Goal: Navigation & Orientation: Find specific page/section

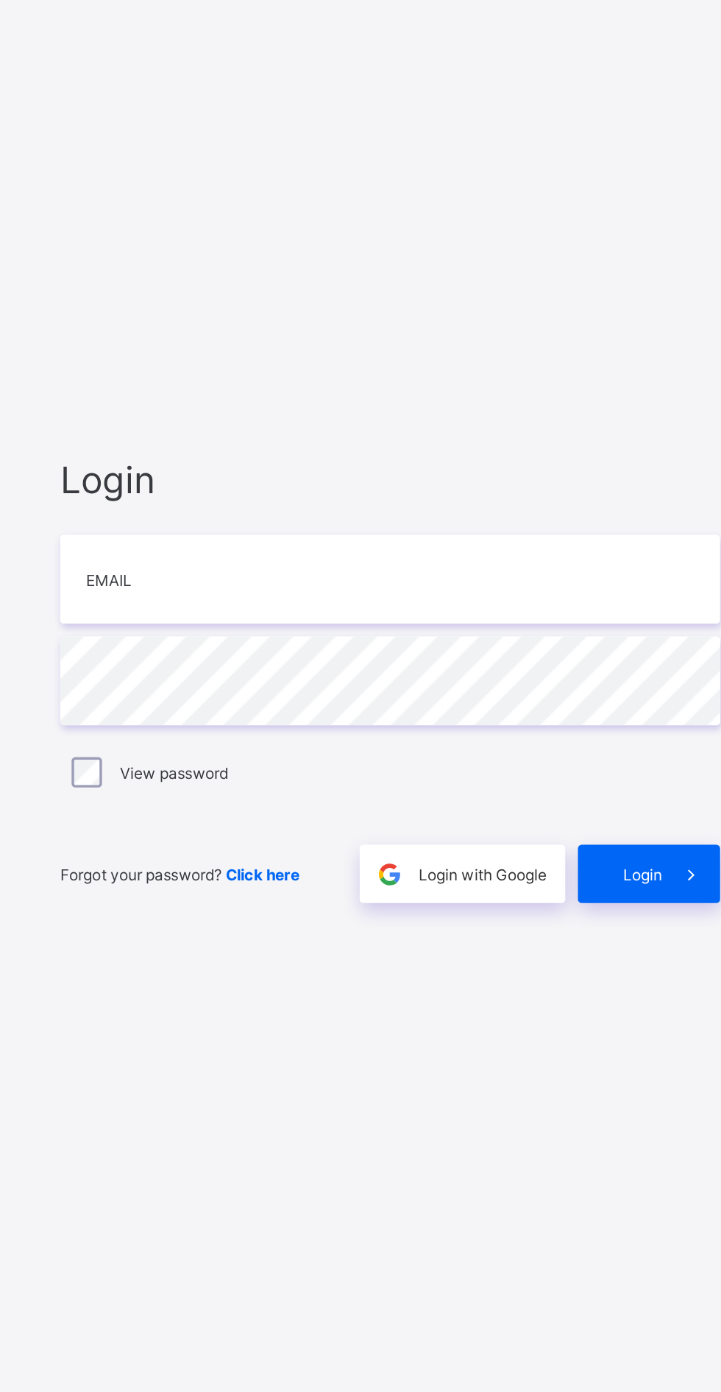
type input "**********"
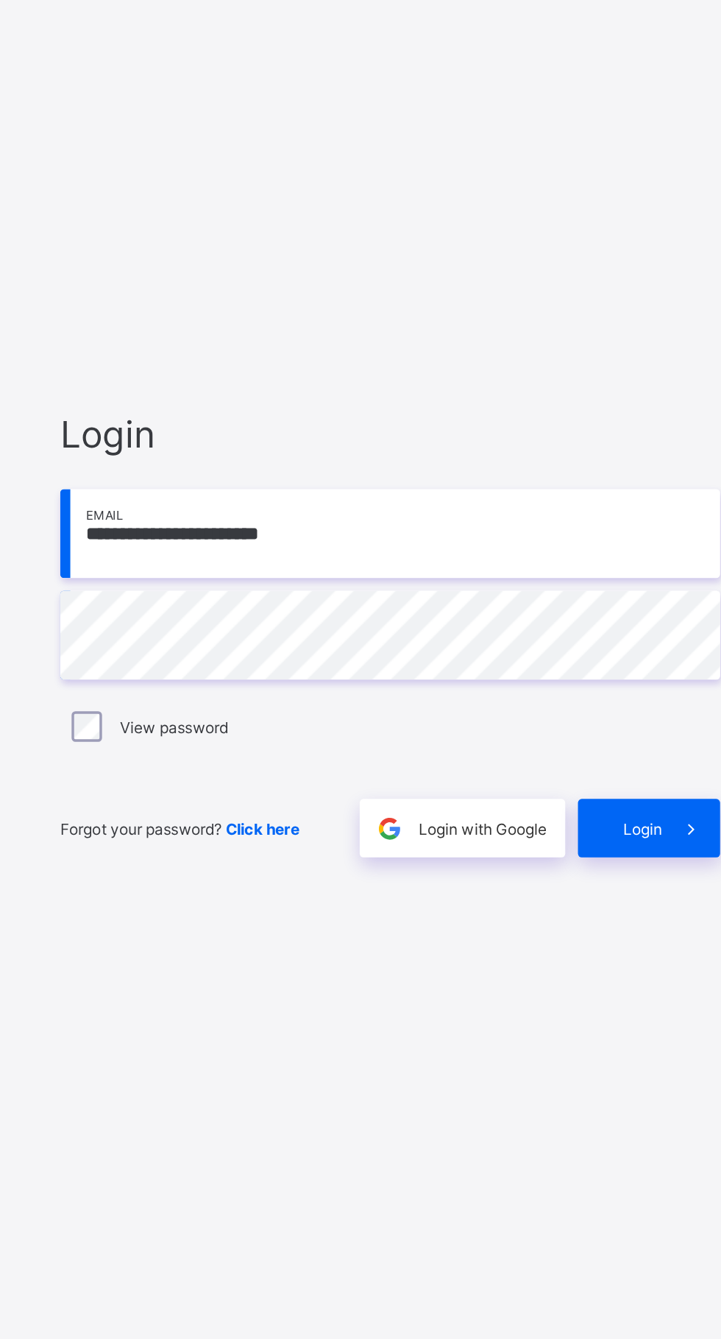
click at [634, 813] on div "Login" at bounding box center [631, 796] width 82 height 34
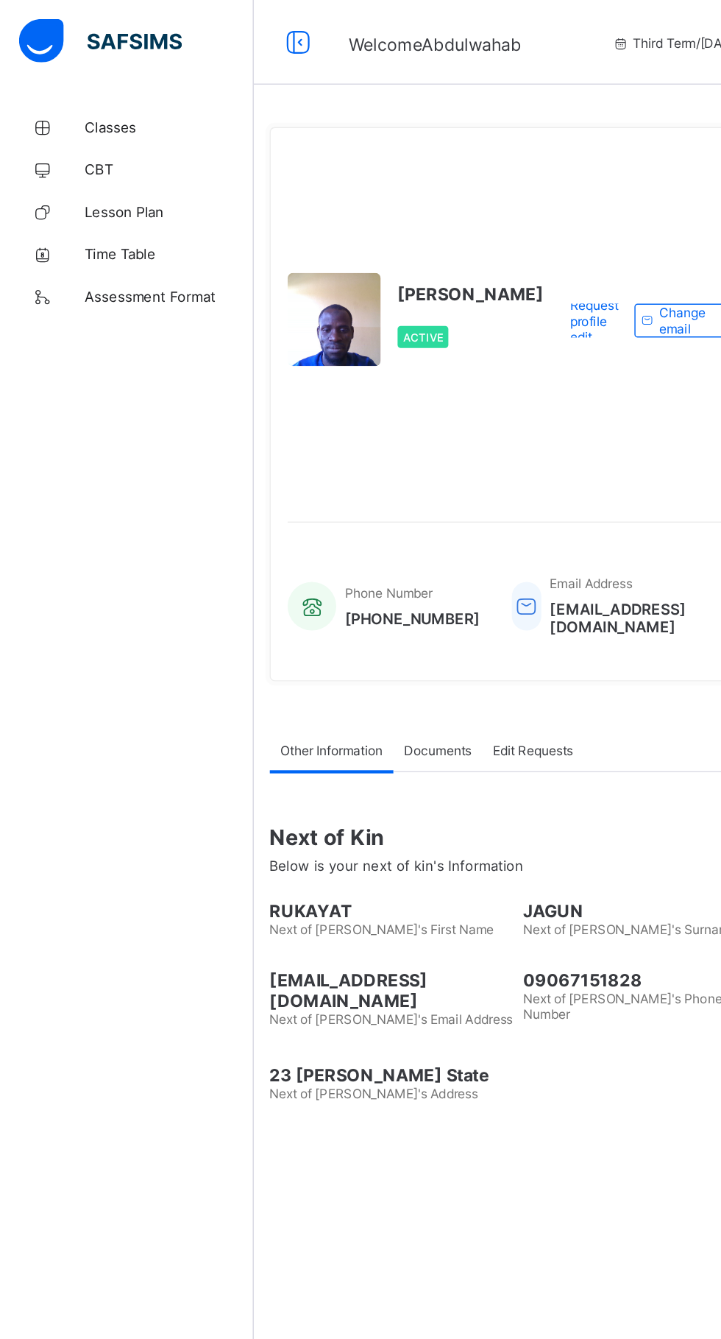
click at [76, 88] on span "Classes" at bounding box center [118, 88] width 118 height 12
